Goal: Find specific page/section

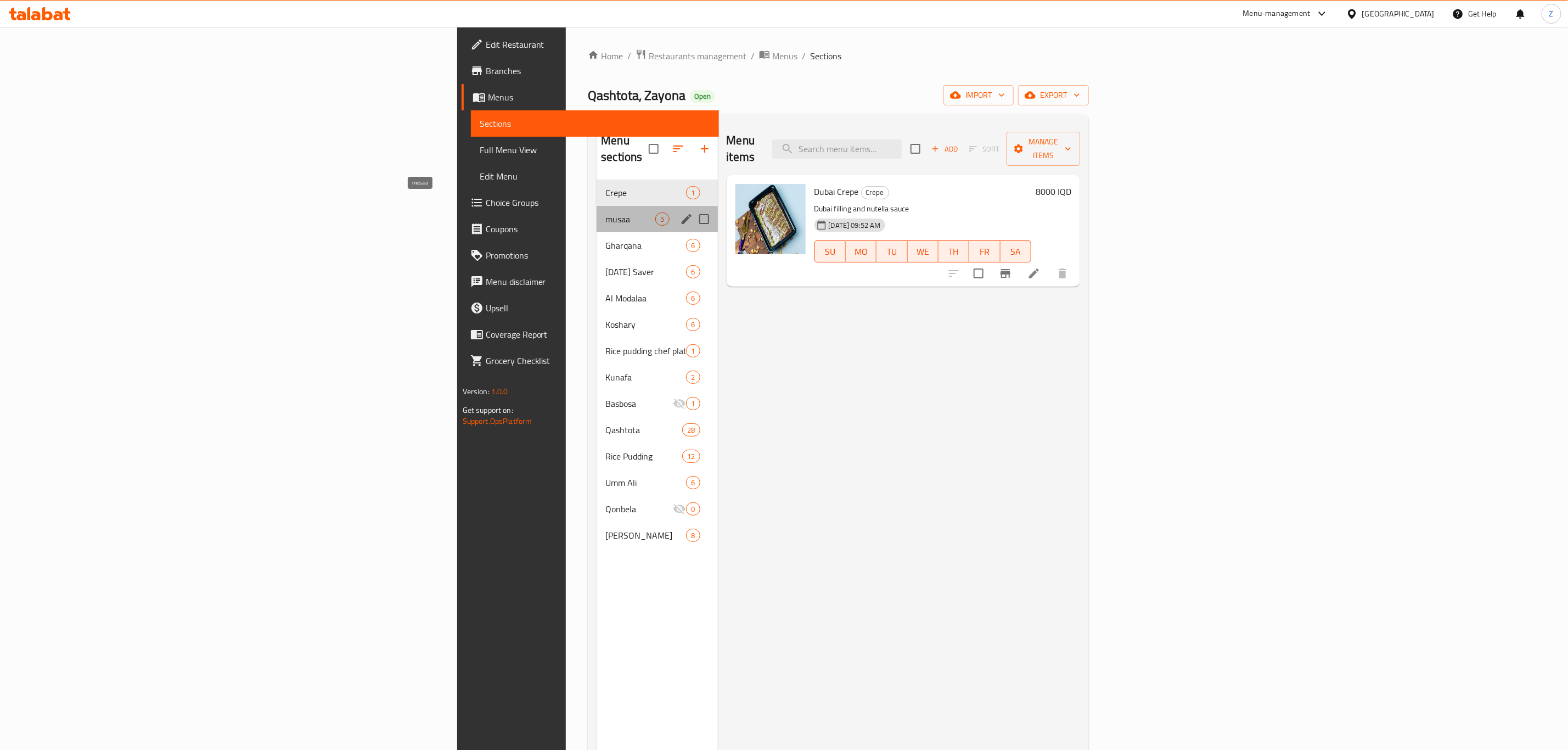
click at [605, 212] on span "musaa" at bounding box center [630, 219] width 50 height 13
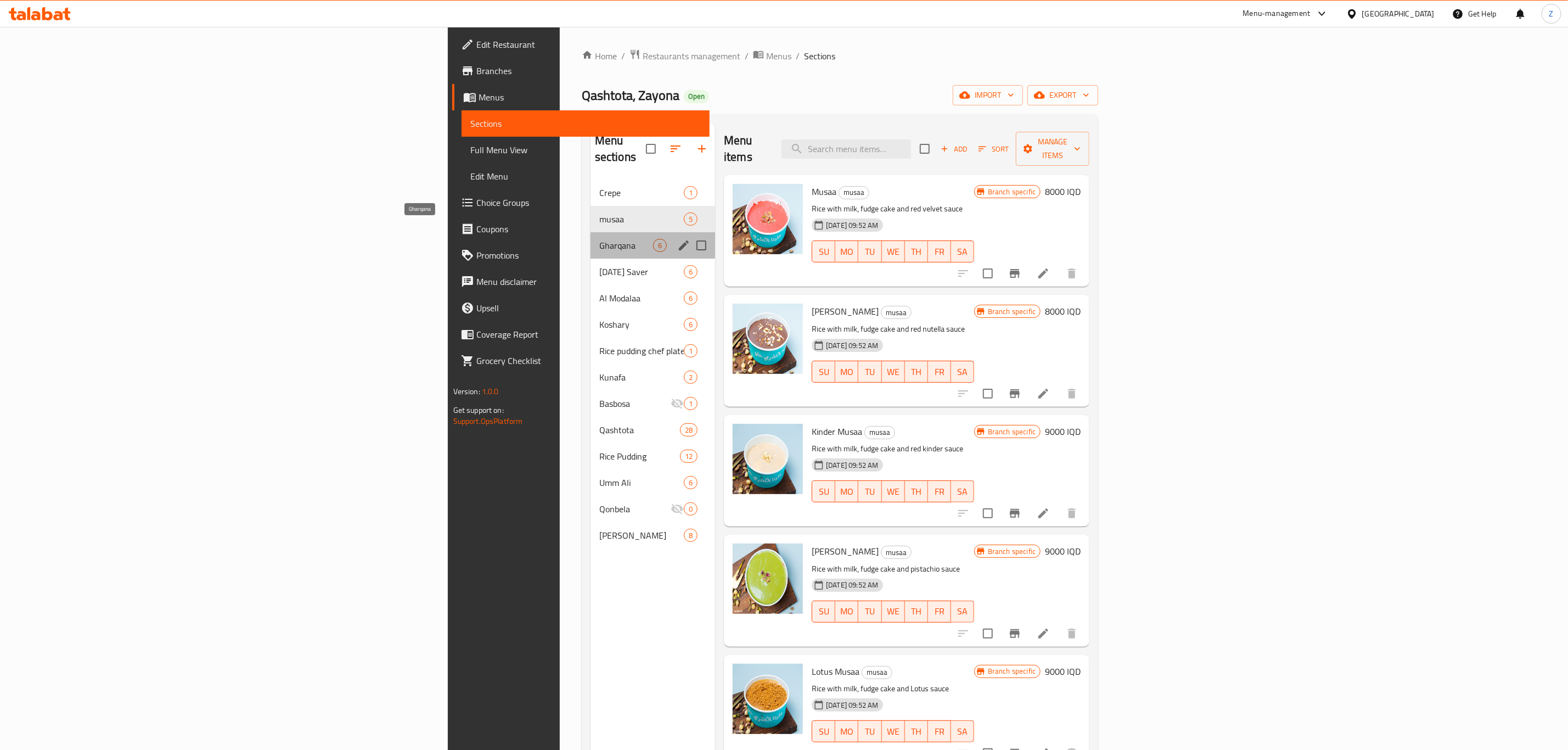
click at [599, 239] on span "Gharqana" at bounding box center [626, 245] width 54 height 13
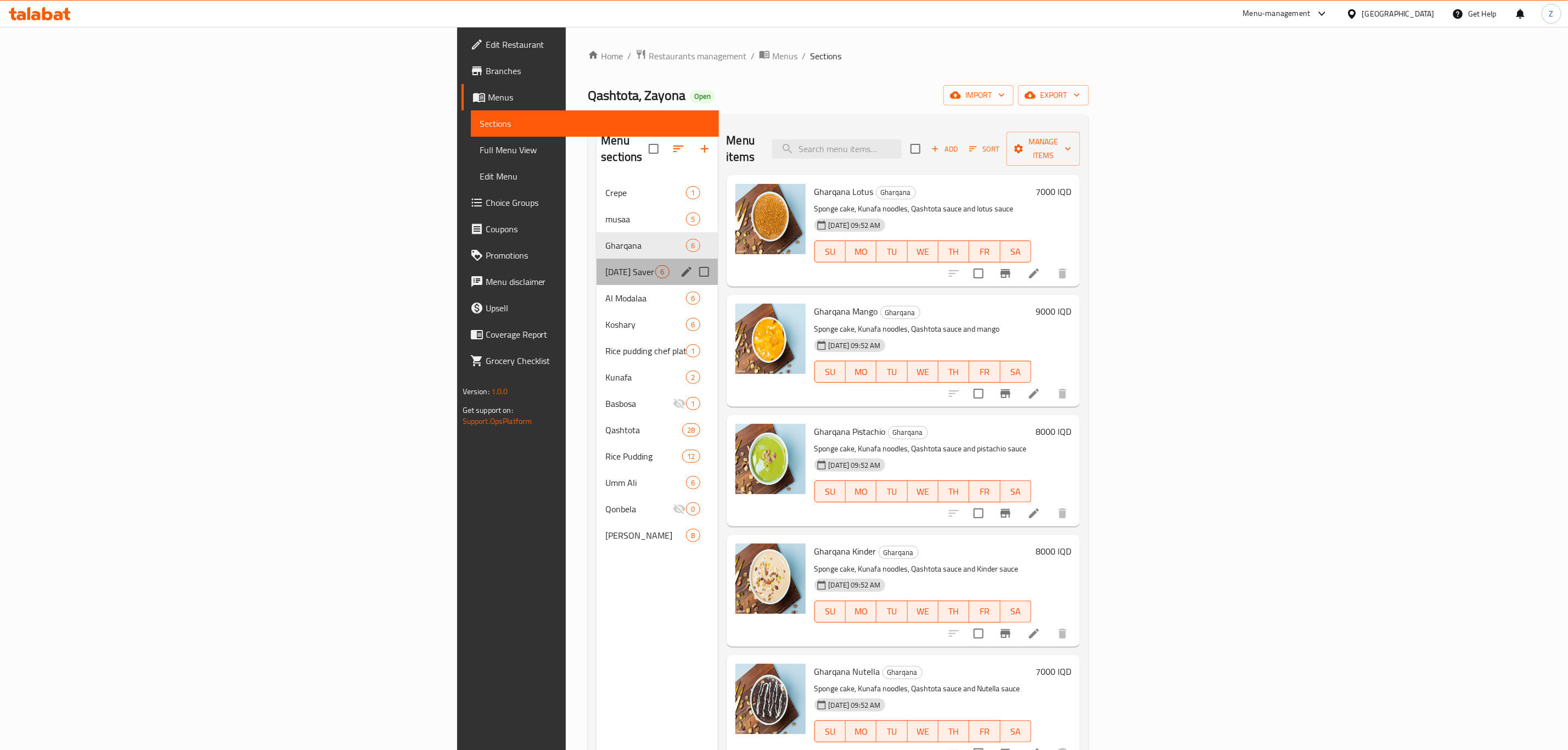
click at [596, 258] on div "[DATE] Saver 6" at bounding box center [657, 271] width 121 height 26
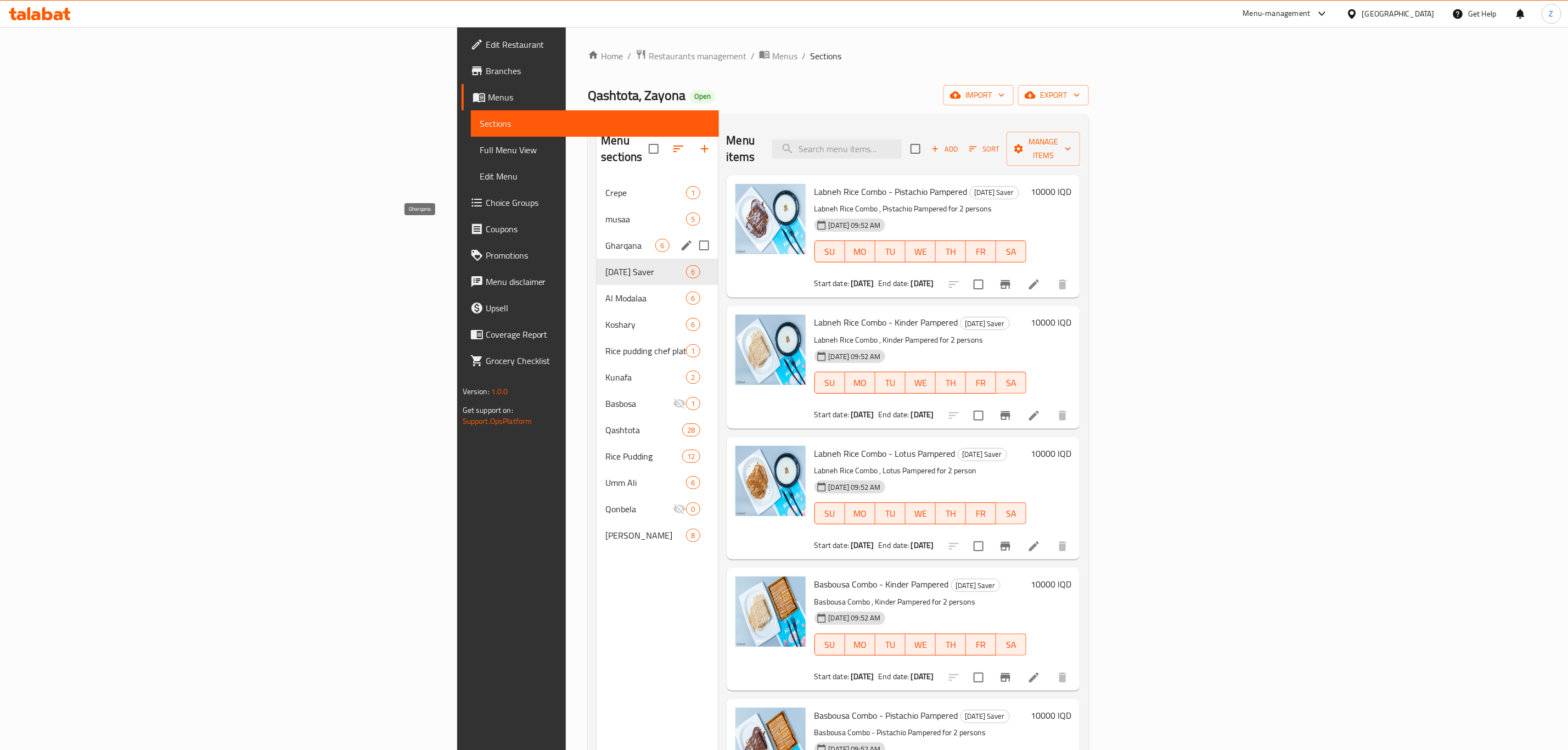
click at [605, 239] on span "Gharqana" at bounding box center [630, 245] width 50 height 13
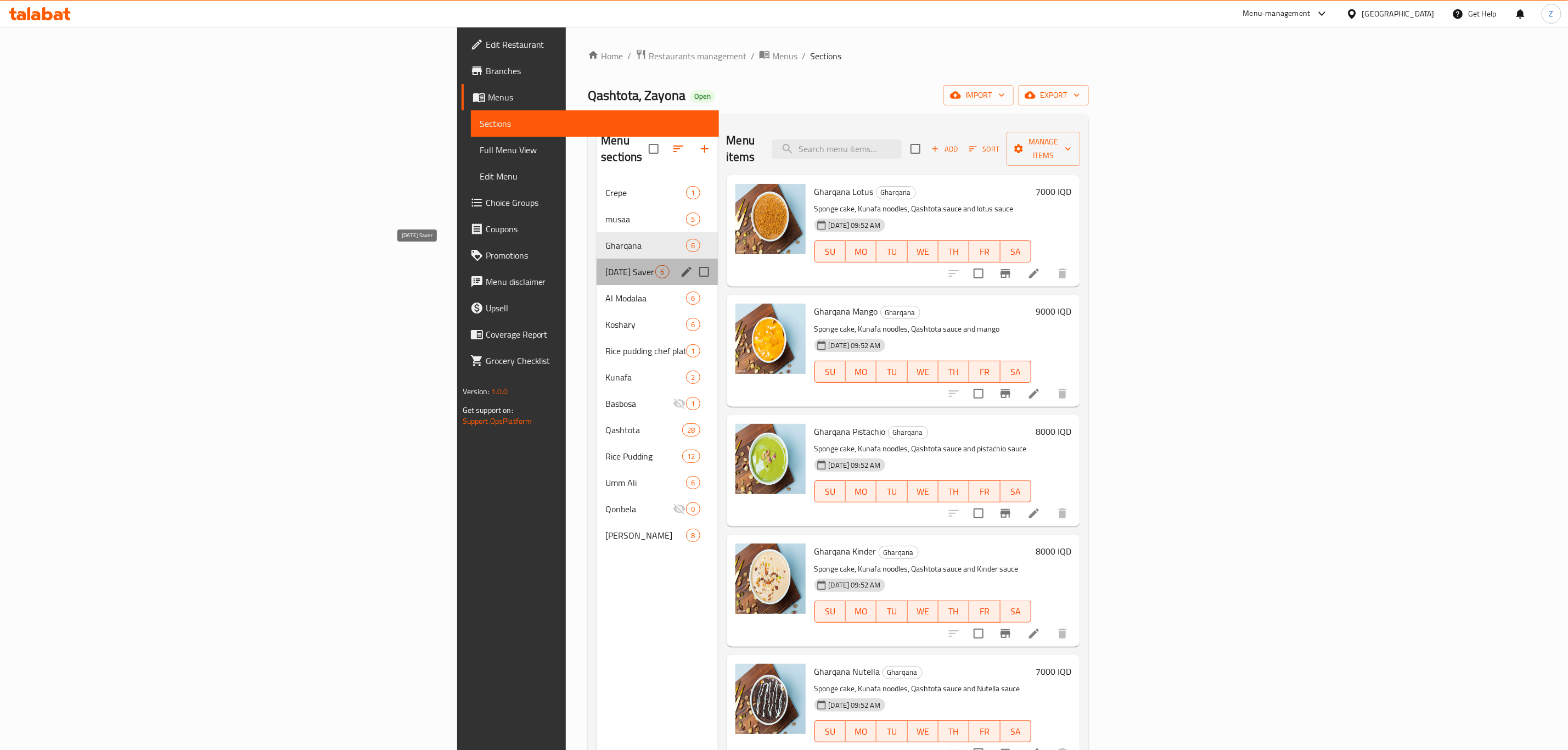
click at [605, 266] on span "[DATE] Saver" at bounding box center [630, 272] width 50 height 13
